Goal: Information Seeking & Learning: Learn about a topic

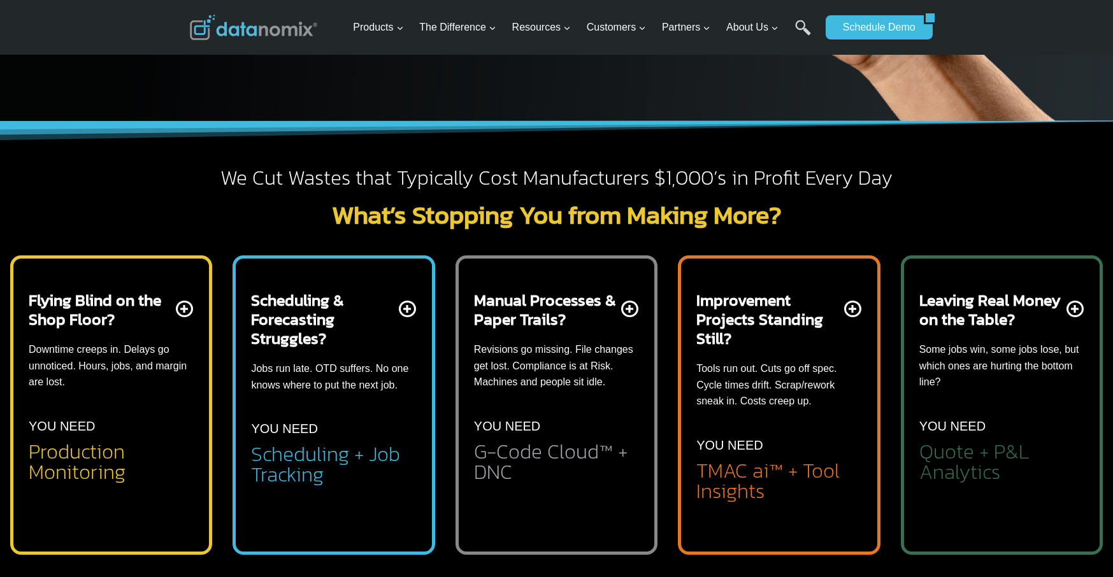
click at [521, 359] on p "Revisions go missing. File changes get lost. Compliance is at Risk. Machines an…" at bounding box center [556, 366] width 165 height 49
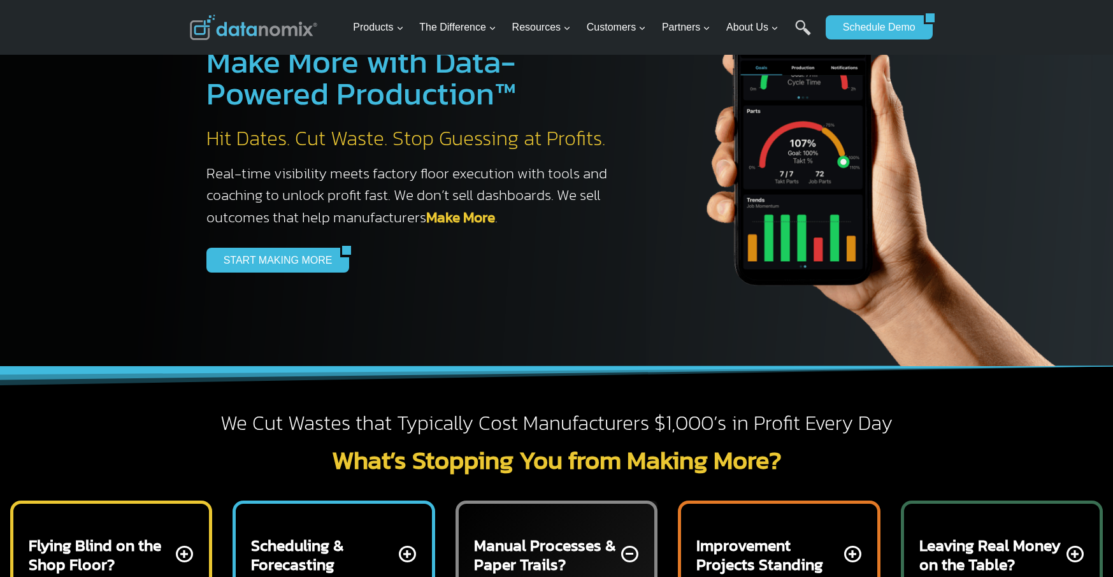
scroll to position [446, 0]
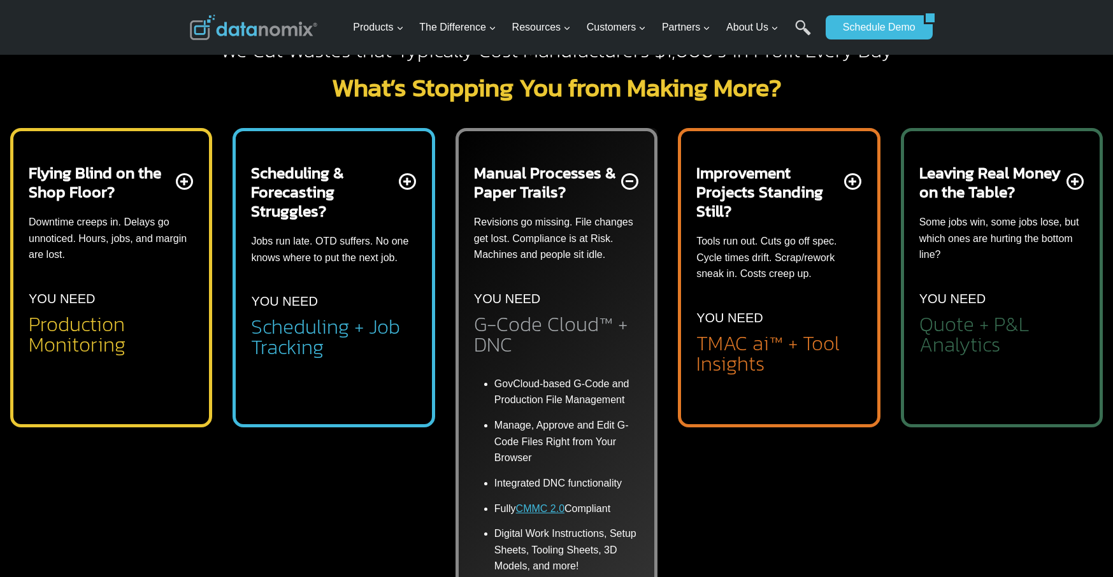
click at [88, 321] on h2 "Production Monitoring" at bounding box center [111, 334] width 165 height 41
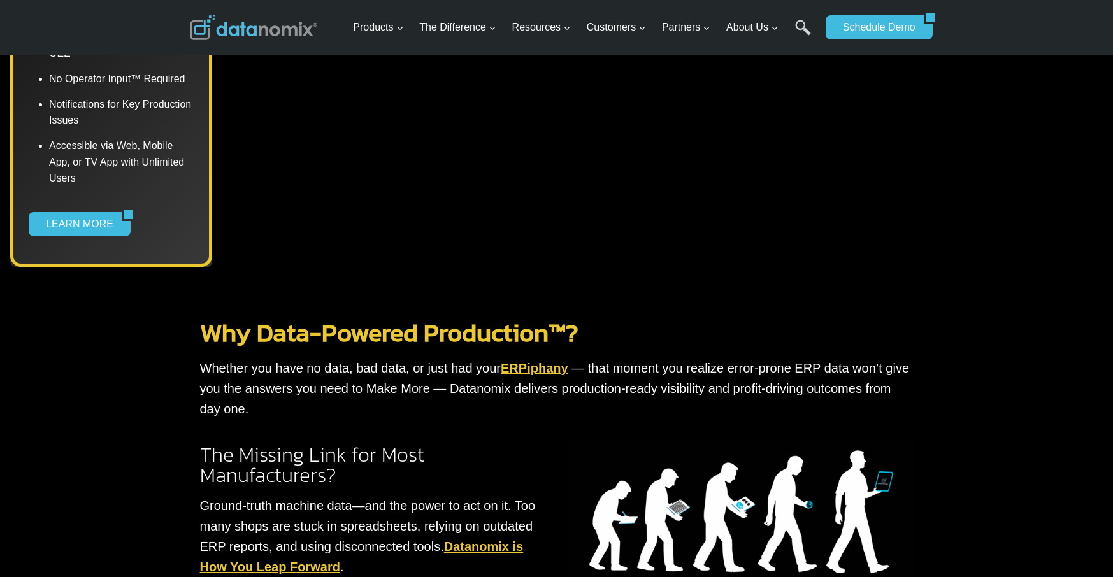
scroll to position [956, 0]
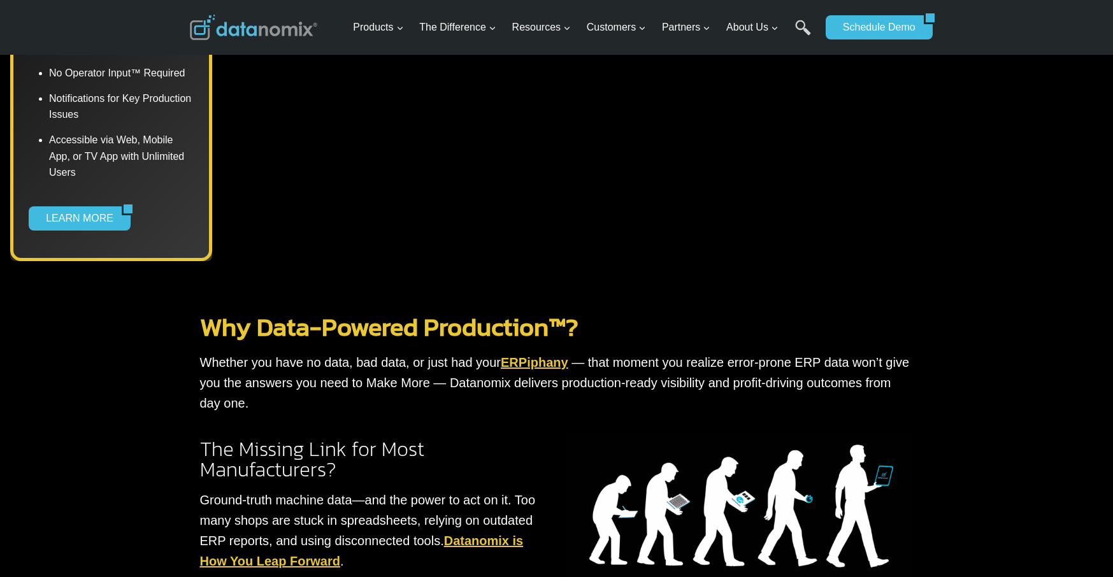
click at [530, 356] on link "ERPiphany" at bounding box center [535, 363] width 68 height 14
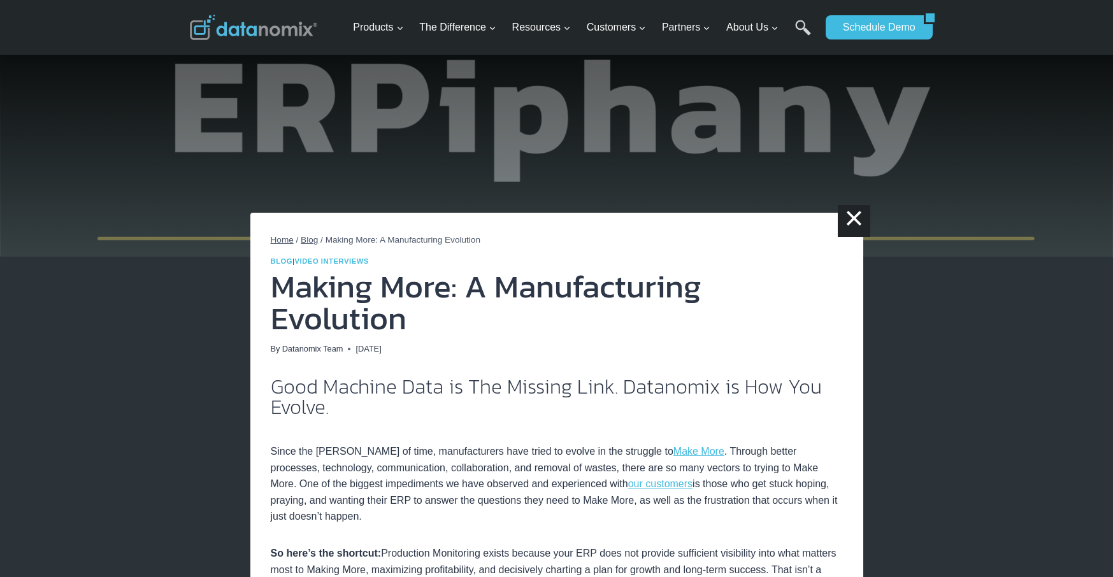
click at [314, 240] on span "Blog" at bounding box center [309, 240] width 17 height 10
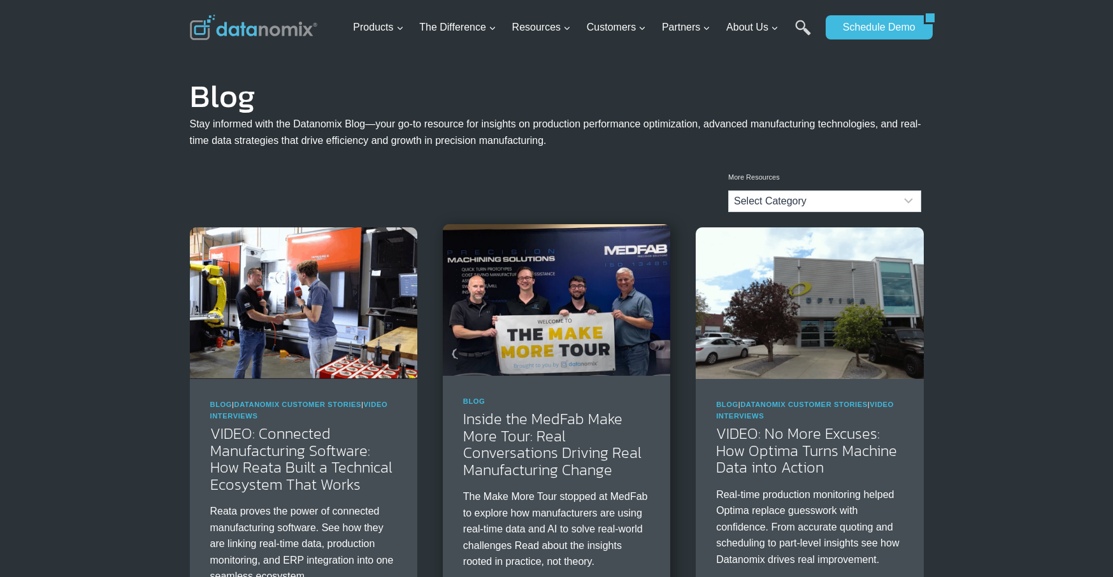
click at [557, 312] on img at bounding box center [557, 300] width 228 height 152
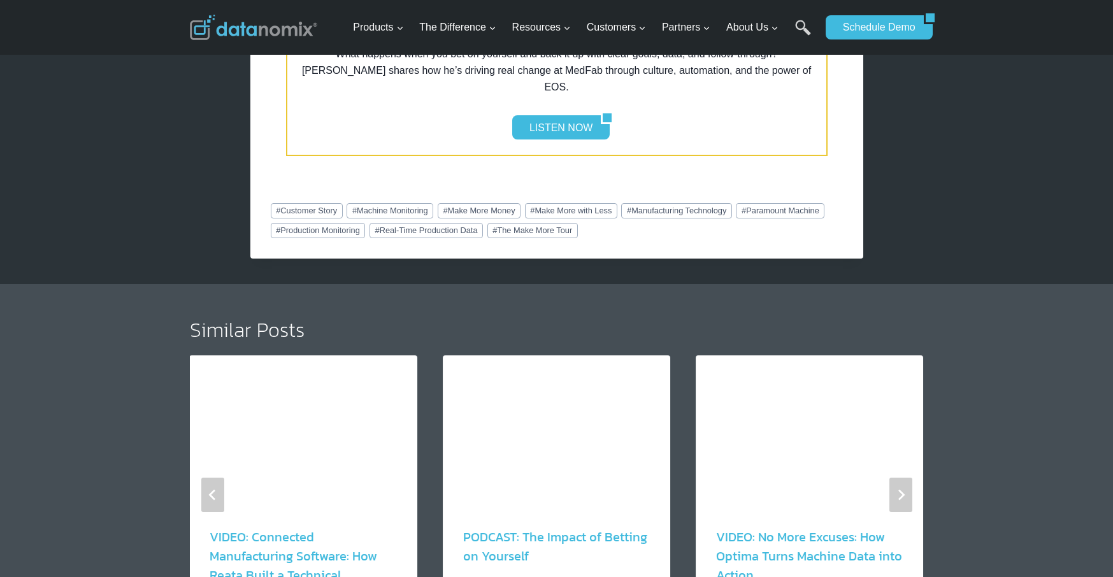
scroll to position [2485, 0]
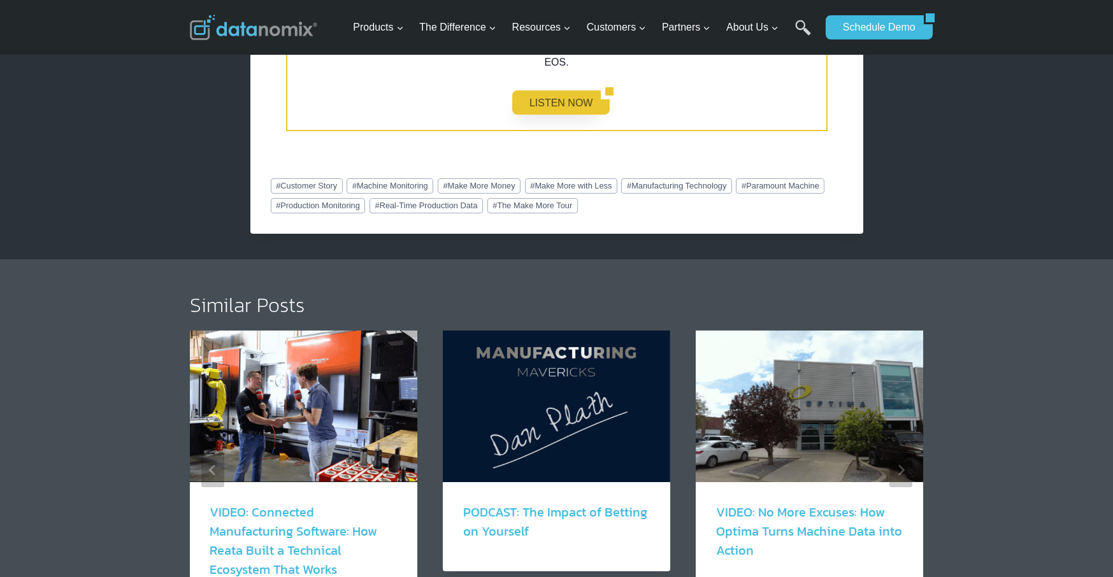
click at [583, 93] on link "LISTEN NOW" at bounding box center [556, 102] width 89 height 24
